Goal: Transaction & Acquisition: Purchase product/service

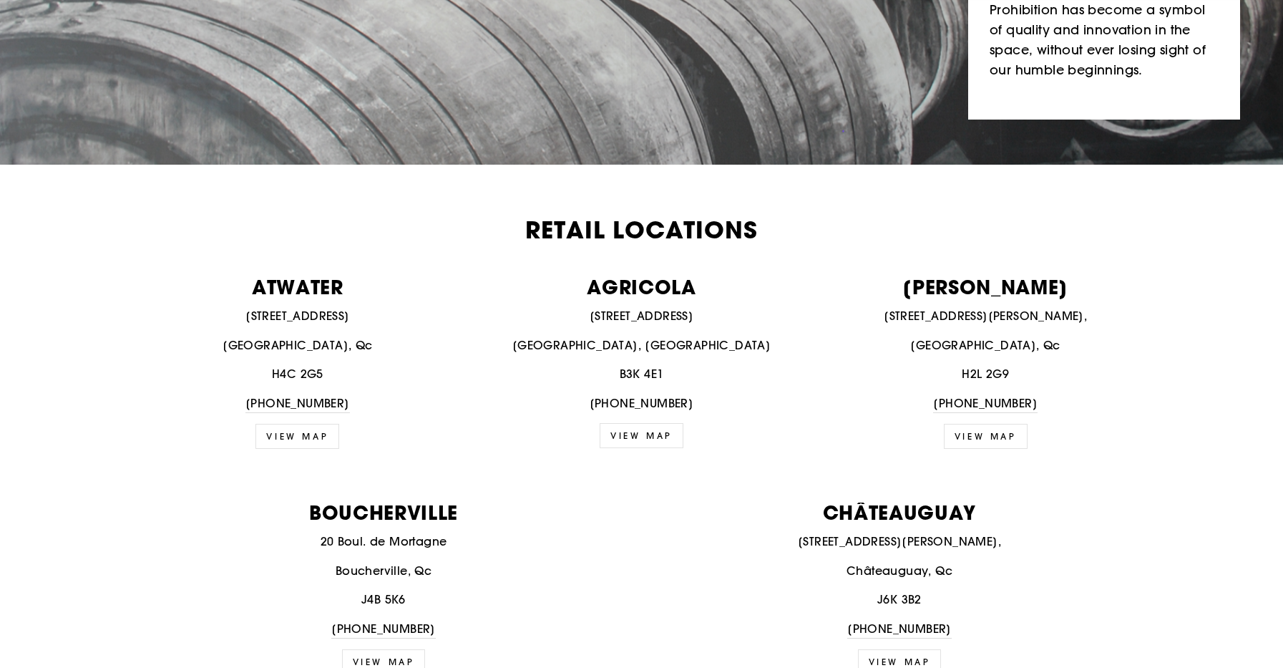
scroll to position [408, 0]
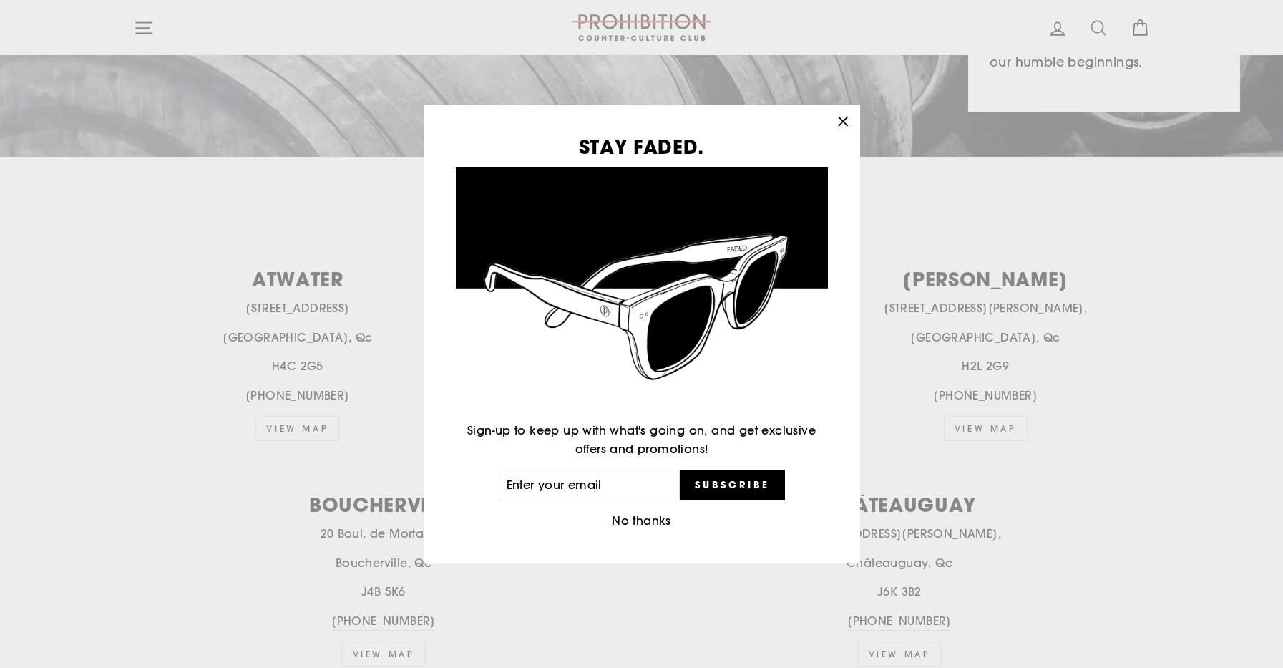
click at [829, 122] on button ""Close (esc)"" at bounding box center [843, 121] width 34 height 34
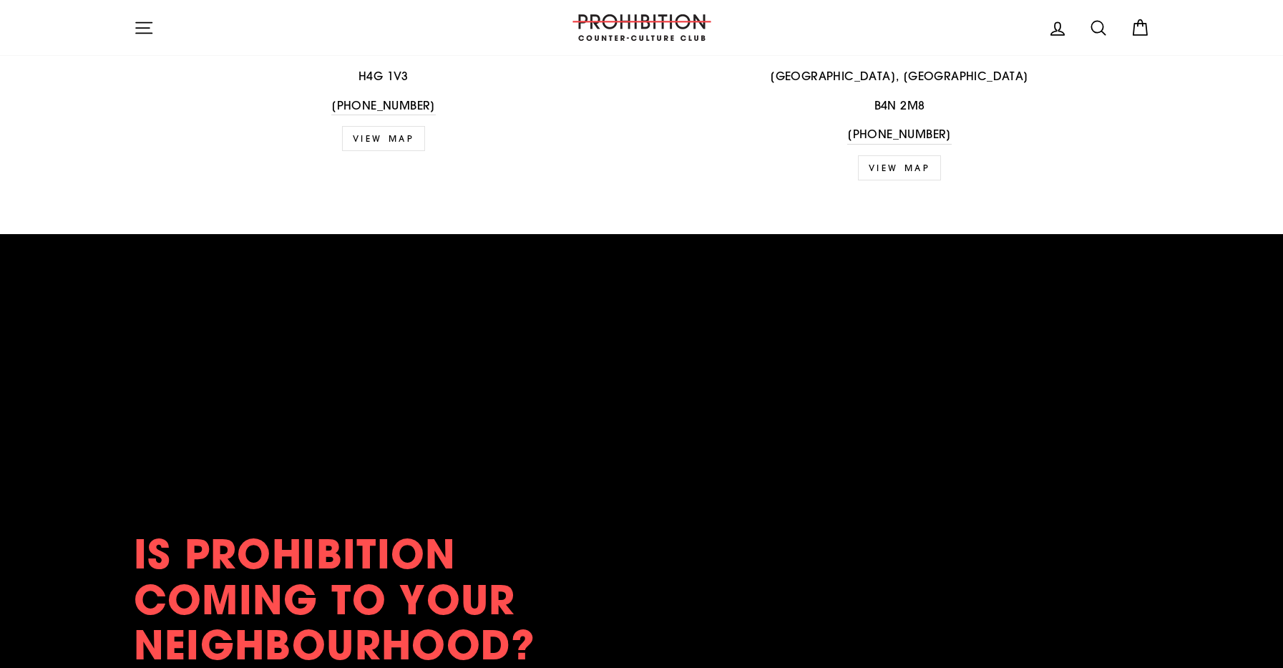
scroll to position [2971, 0]
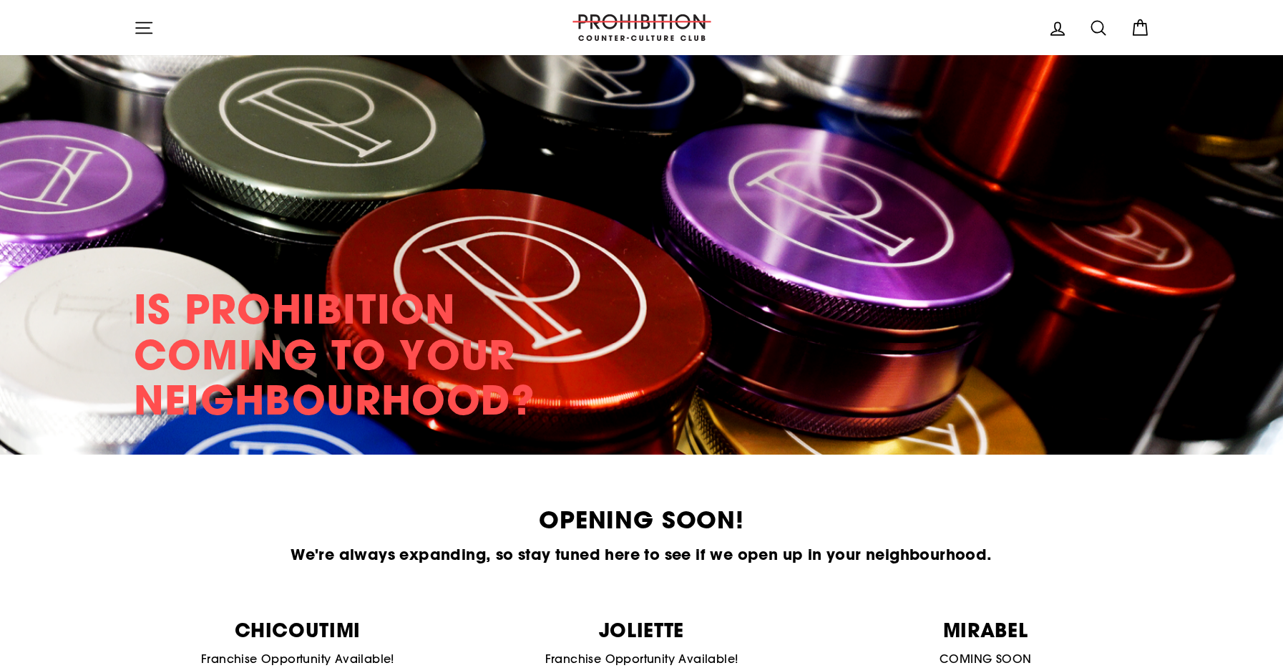
click at [137, 21] on icon "button" at bounding box center [144, 28] width 20 height 20
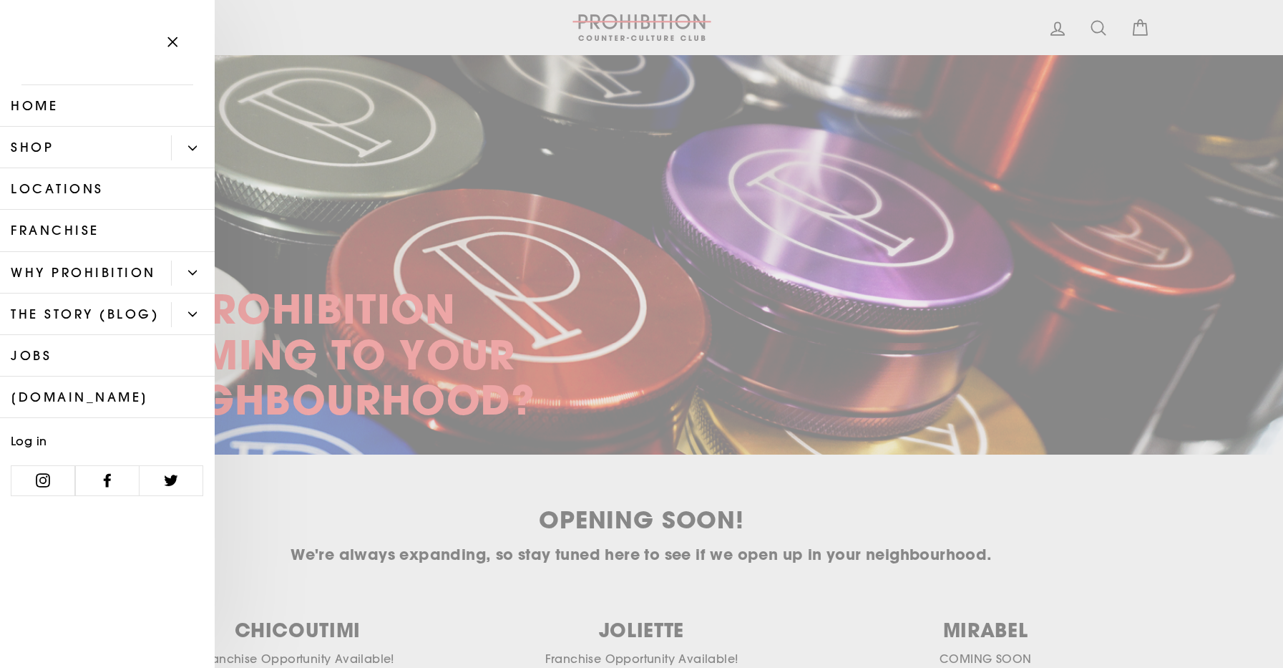
click at [139, 151] on link "Shop" at bounding box center [85, 148] width 171 height 42
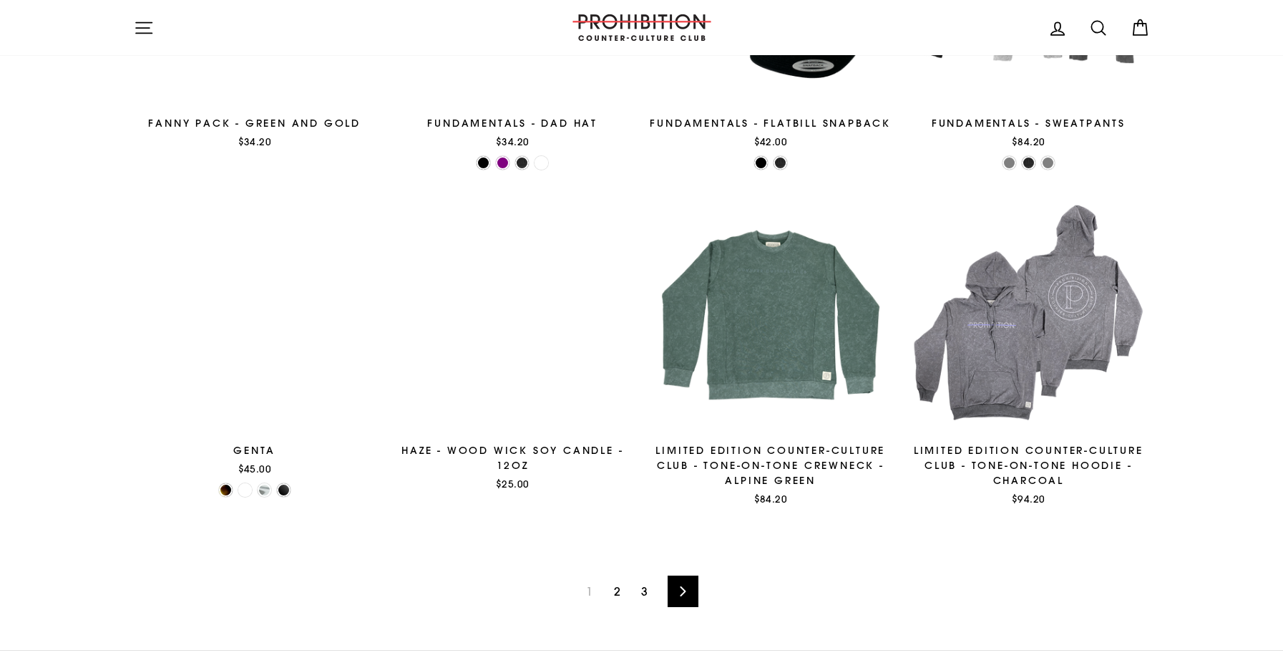
scroll to position [2284, 0]
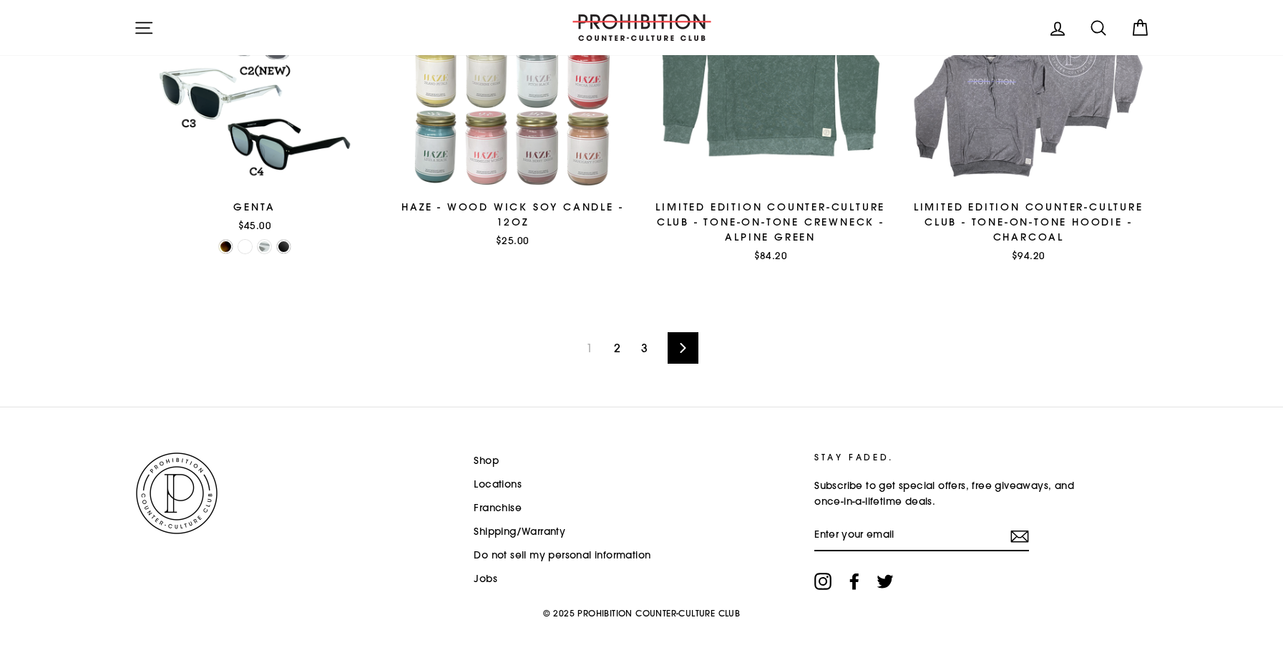
click at [681, 349] on icon at bounding box center [682, 348] width 9 height 10
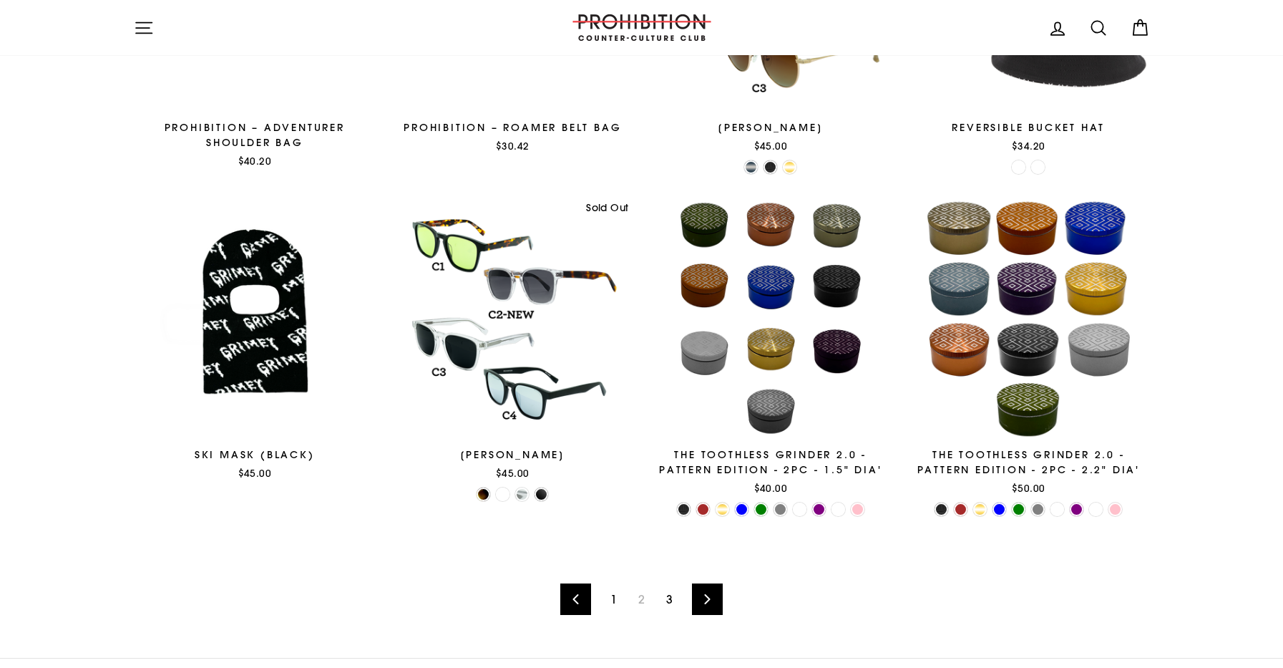
scroll to position [2291, 0]
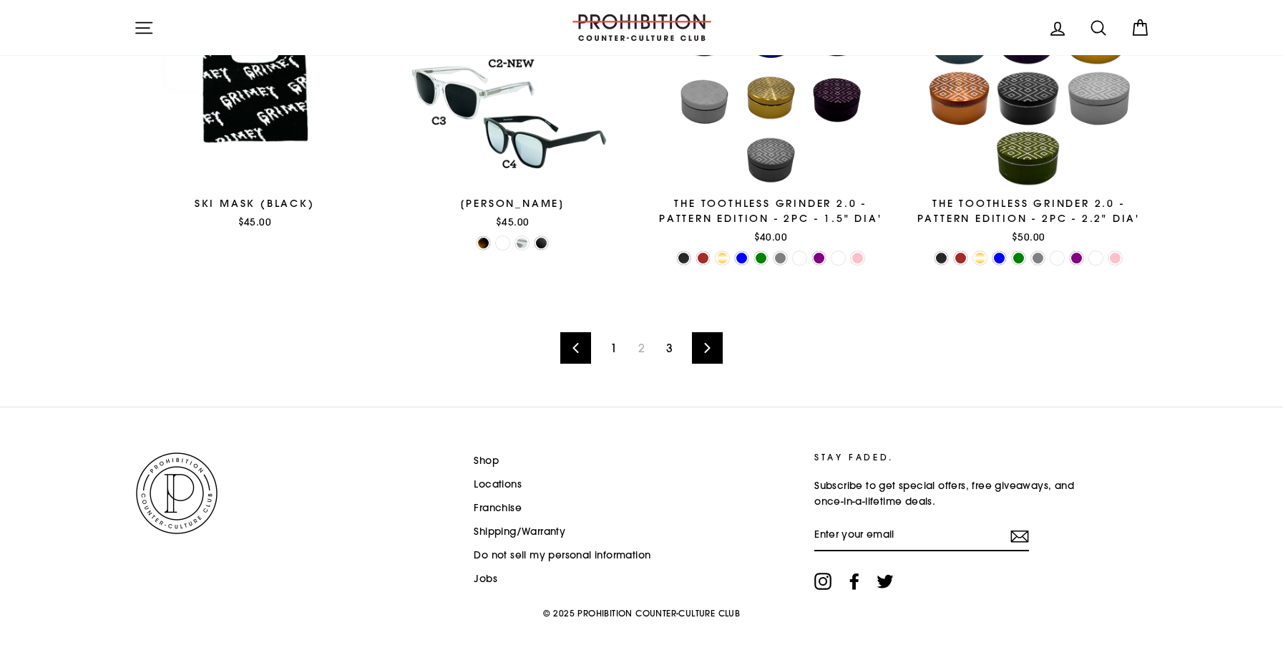
click at [712, 342] on link "Next" at bounding box center [707, 347] width 31 height 31
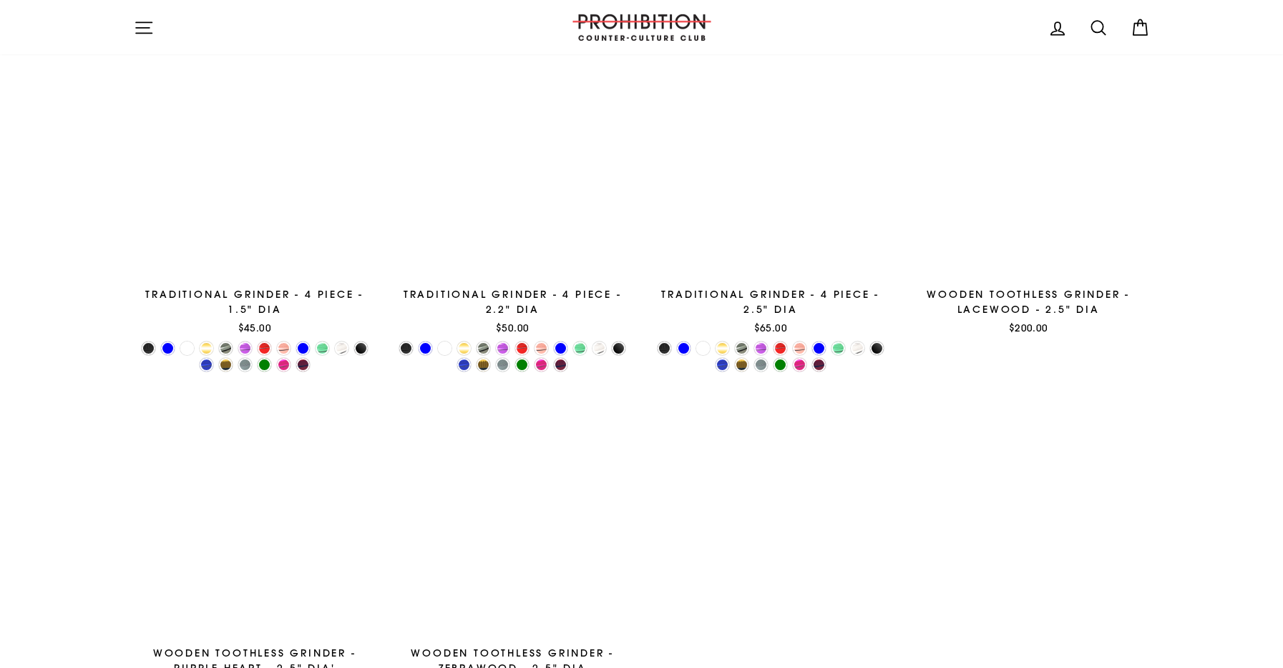
scroll to position [897, 0]
